Goal: Information Seeking & Learning: Learn about a topic

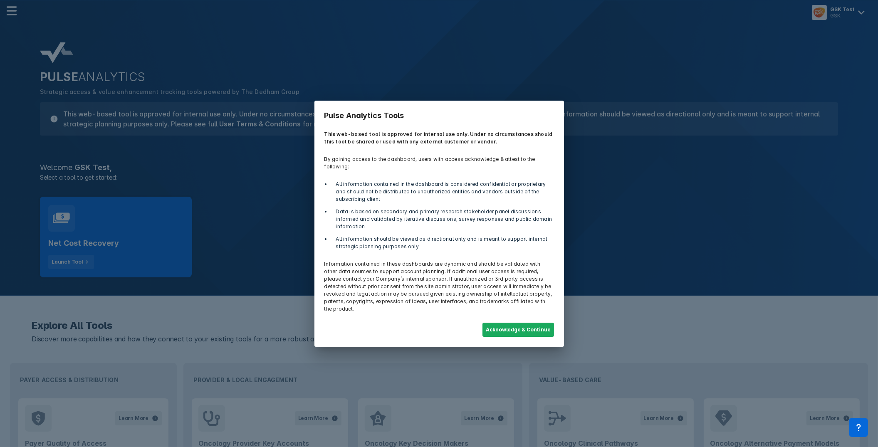
click at [508, 324] on button "Acknowledge & Continue" at bounding box center [519, 330] width 72 height 14
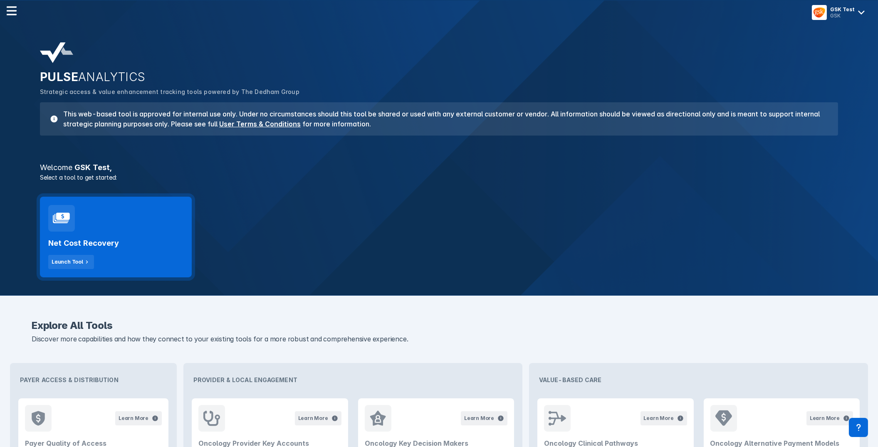
click at [52, 216] on div at bounding box center [61, 218] width 27 height 27
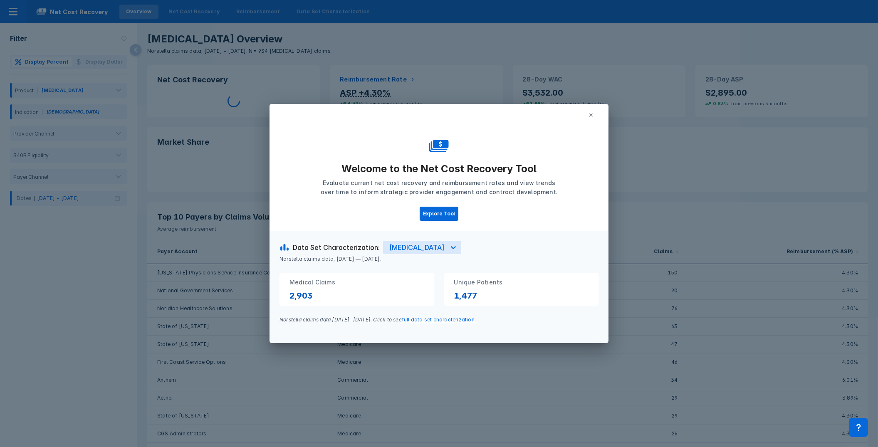
click at [595, 115] on button at bounding box center [591, 115] width 15 height 12
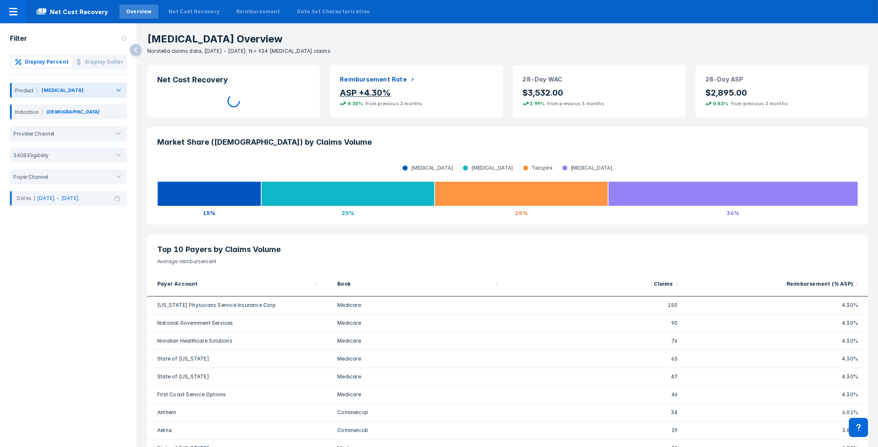
click at [97, 88] on div at bounding box center [97, 91] width 24 height 9
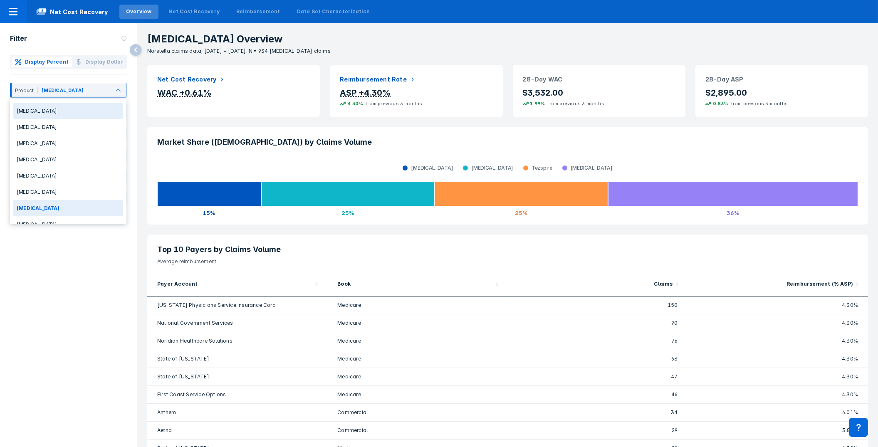
click at [56, 112] on div "[MEDICAL_DATA]" at bounding box center [68, 111] width 110 height 16
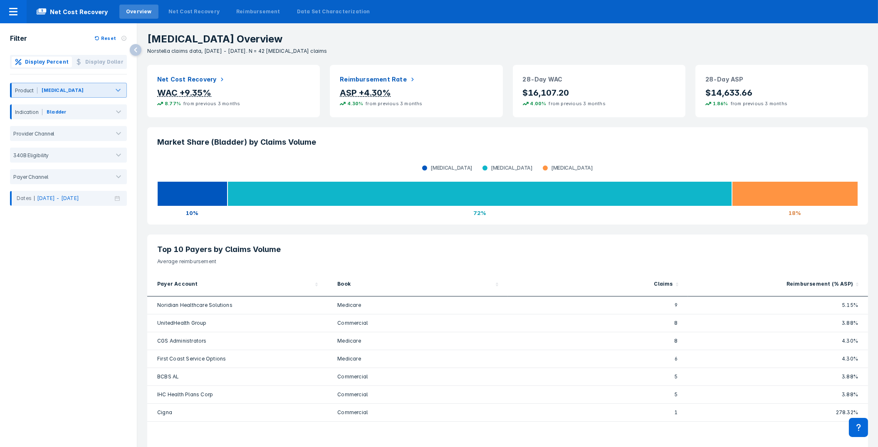
click at [103, 92] on div at bounding box center [96, 91] width 23 height 9
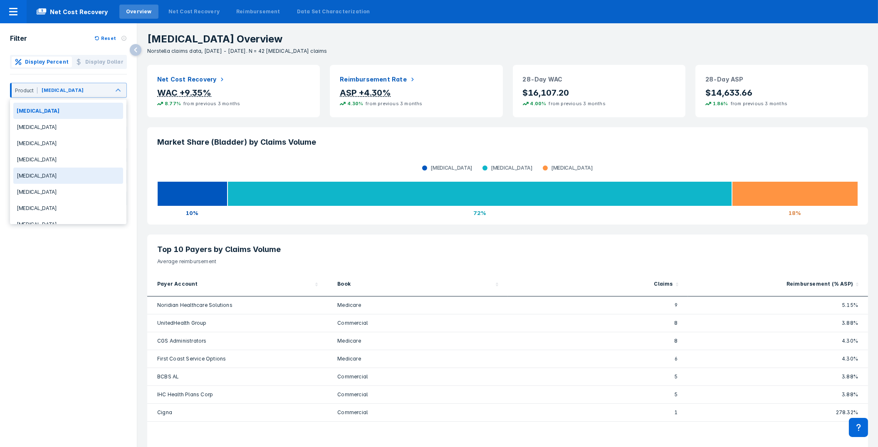
click at [47, 176] on div "[MEDICAL_DATA]" at bounding box center [68, 176] width 110 height 16
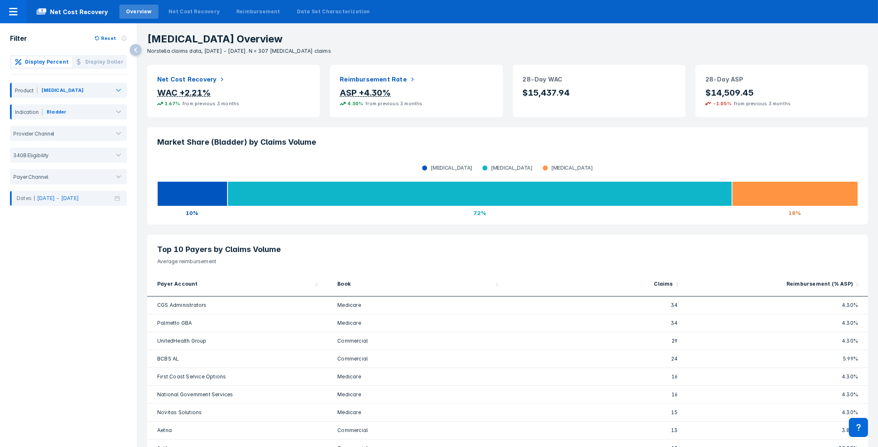
click at [492, 25] on div "[MEDICAL_DATA] Overview Norstella claims data, [DATE] - [DATE]. N = 307 [MEDICA…" at bounding box center [507, 39] width 741 height 32
click at [430, 169] on div "[MEDICAL_DATA] [MEDICAL_DATA] [MEDICAL_DATA]" at bounding box center [507, 168] width 701 height 12
click at [459, 41] on p "[MEDICAL_DATA] Overview" at bounding box center [512, 39] width 731 height 12
